Goal: Check status: Check status

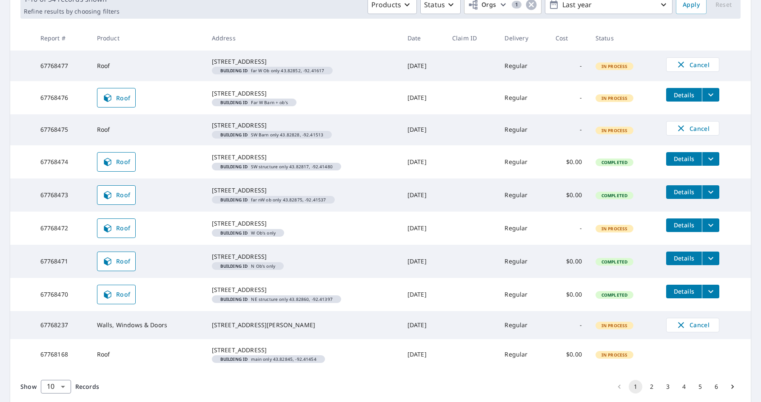
scroll to position [128, 0]
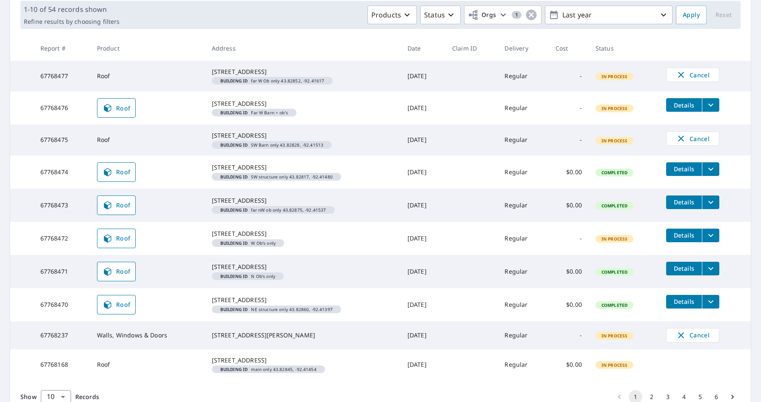
click at [103, 177] on icon at bounding box center [107, 172] width 10 height 10
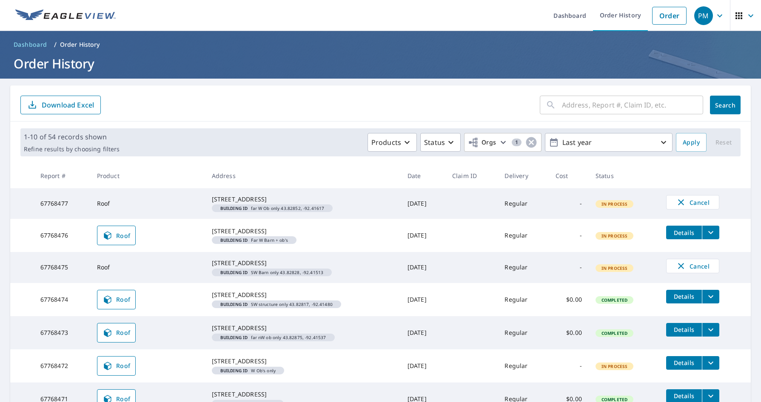
drag, startPoint x: 383, startPoint y: 328, endPoint x: 385, endPoint y: 316, distance: 12.9
click at [385, 316] on tr "67768474 Roof 32611 121st Ave Stewartville, MN 55976 Building ID SW structure o…" at bounding box center [380, 299] width 740 height 33
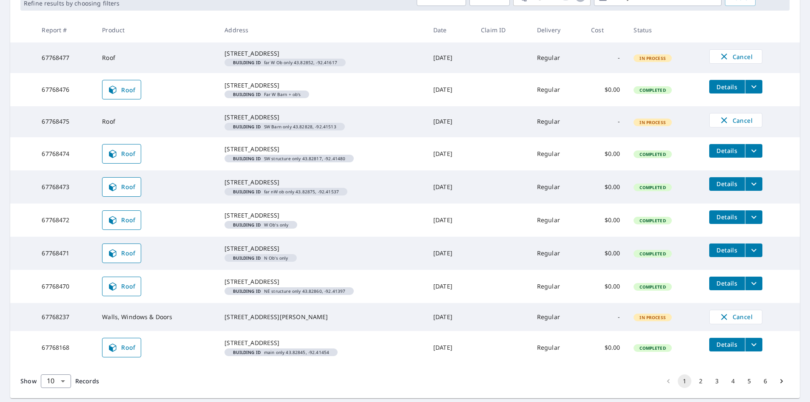
scroll to position [105, 0]
